Goal: Information Seeking & Learning: Learn about a topic

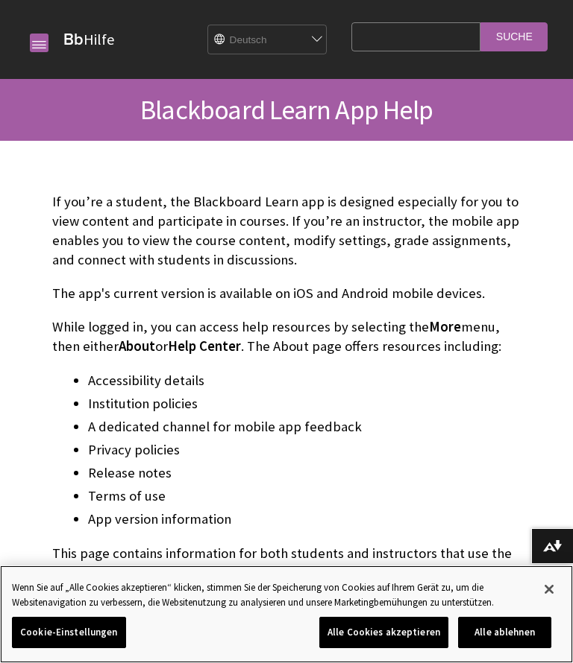
click at [549, 590] on button "Schließen" at bounding box center [548, 589] width 33 height 33
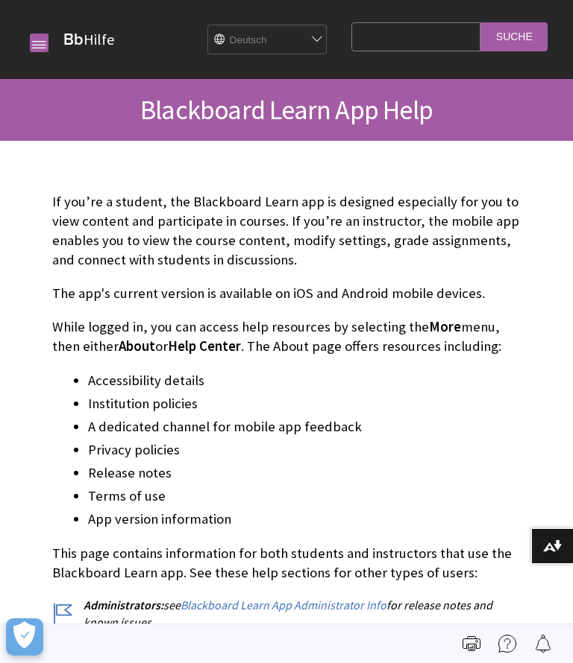
click at [46, 34] on link at bounding box center [39, 43] width 19 height 19
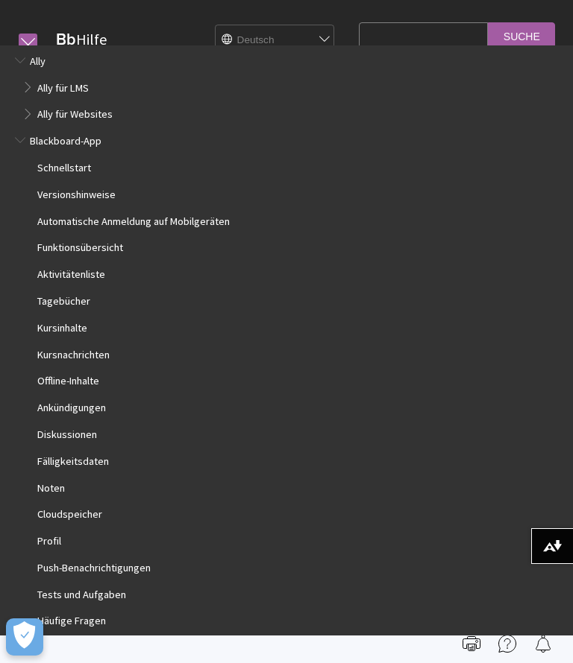
click at [75, 177] on ul "Schnellstart Versionshinweise Automatische Anmeldung auf Mobilgeräten Funktions…" at bounding box center [286, 421] width 543 height 529
click at [72, 165] on span "Schnellstart" at bounding box center [64, 165] width 54 height 17
